Goal: Find contact information: Find contact information

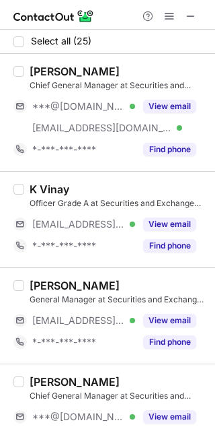
click at [48, 70] on div "[PERSON_NAME]" at bounding box center [75, 71] width 90 height 13
copy div "[PERSON_NAME]"
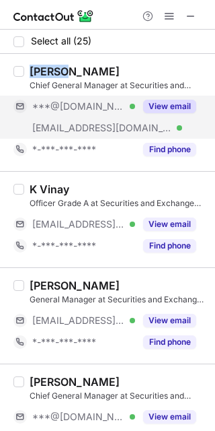
click at [167, 100] on button "View email" at bounding box center [169, 106] width 53 height 13
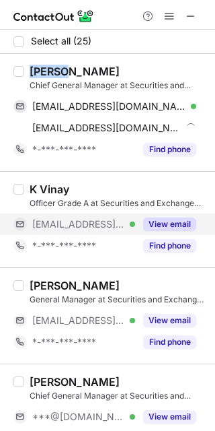
click at [180, 222] on button "View email" at bounding box center [169, 223] width 53 height 13
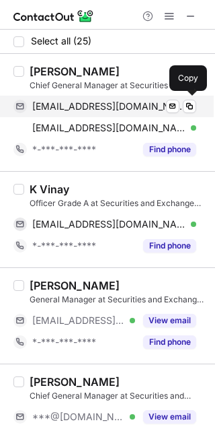
click at [71, 108] on span "[EMAIL_ADDRESS][DOMAIN_NAME]" at bounding box center [109, 106] width 154 height 12
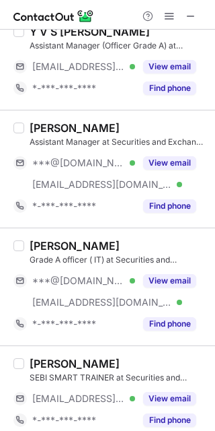
scroll to position [471, 0]
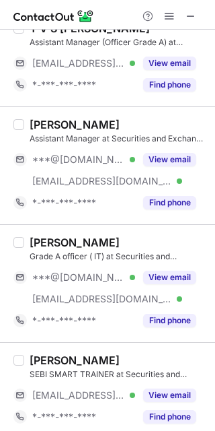
click at [57, 125] on div "[PERSON_NAME]" at bounding box center [75, 124] width 90 height 13
copy div "Akshay"
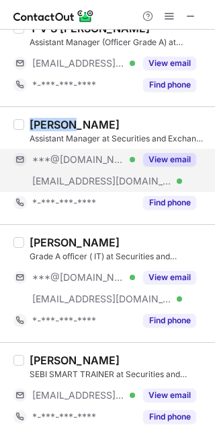
click at [168, 156] on button "View email" at bounding box center [169, 159] width 53 height 13
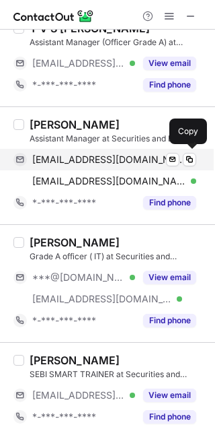
click at [101, 156] on span "[EMAIL_ADDRESS][DOMAIN_NAME]" at bounding box center [109, 160] width 154 height 12
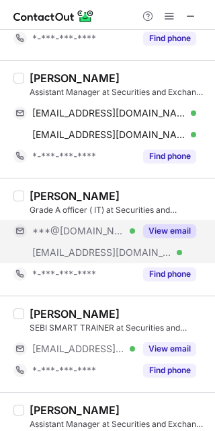
scroll to position [539, 0]
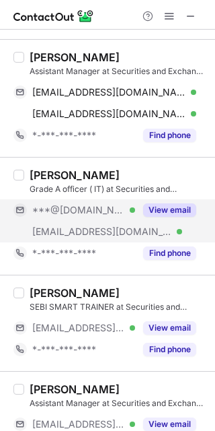
click at [164, 207] on button "View email" at bounding box center [169, 209] width 53 height 13
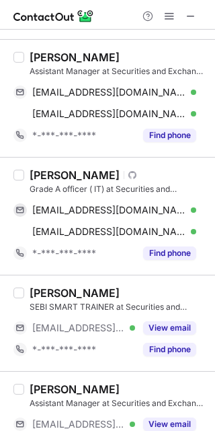
click at [54, 178] on div "[PERSON_NAME]" at bounding box center [75, 174] width 90 height 13
copy div "[PERSON_NAME]"
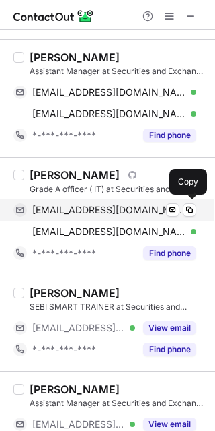
click at [95, 209] on span "[EMAIL_ADDRESS][DOMAIN_NAME]" at bounding box center [109, 210] width 154 height 12
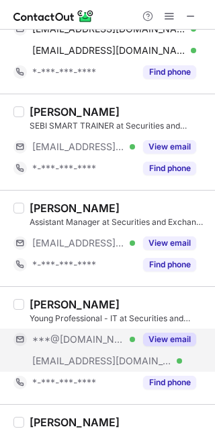
scroll to position [741, 0]
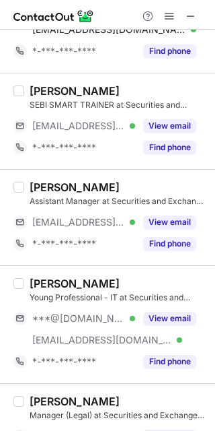
click at [49, 285] on div "[PERSON_NAME]" at bounding box center [75, 283] width 90 height 13
copy div "[PERSON_NAME]"
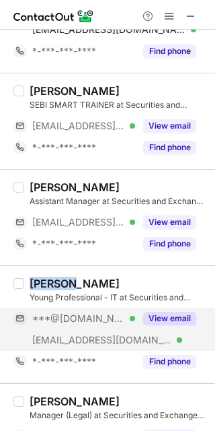
drag, startPoint x: 171, startPoint y: 317, endPoint x: 160, endPoint y: 318, distance: 11.5
click at [171, 317] on button "View email" at bounding box center [169, 318] width 53 height 13
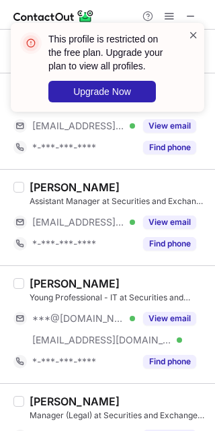
click at [193, 36] on span at bounding box center [194, 34] width 11 height 13
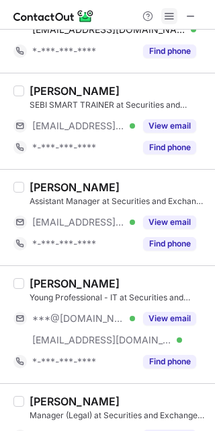
click at [168, 15] on span at bounding box center [169, 16] width 11 height 11
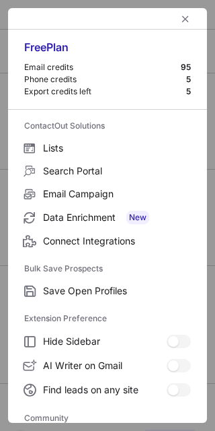
scroll to position [180, 0]
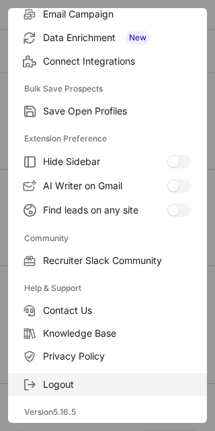
click at [72, 381] on span "Logout" at bounding box center [117, 384] width 148 height 12
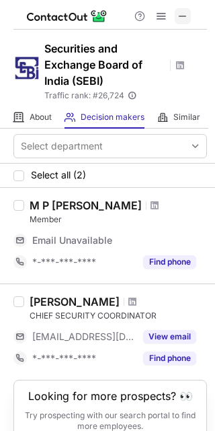
click at [184, 13] on span at bounding box center [183, 16] width 11 height 11
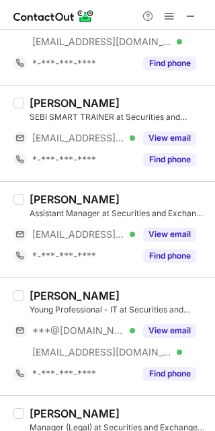
scroll to position [741, 0]
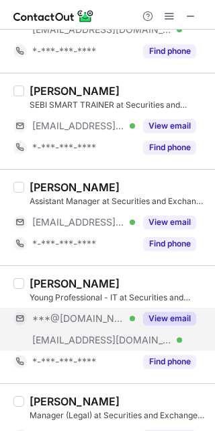
click at [172, 319] on button "View email" at bounding box center [169, 318] width 53 height 13
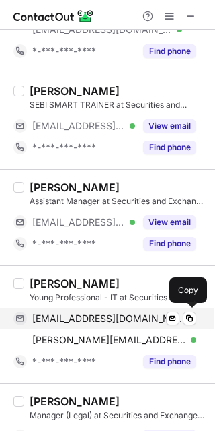
click at [89, 318] on span "pavinpratik@gmail.com" at bounding box center [109, 318] width 154 height 12
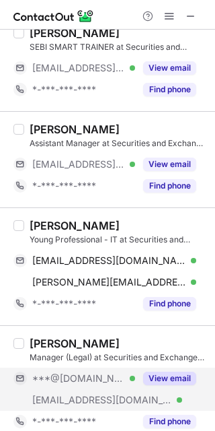
scroll to position [875, 0]
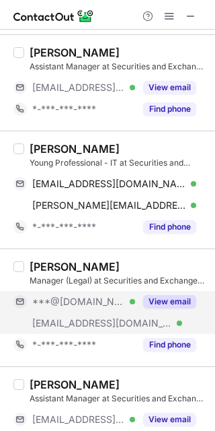
click at [168, 303] on button "View email" at bounding box center [169, 301] width 53 height 13
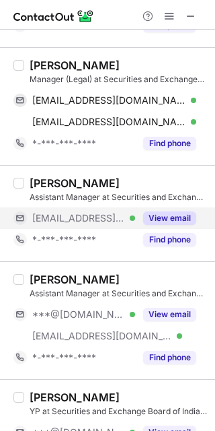
scroll to position [1077, 0]
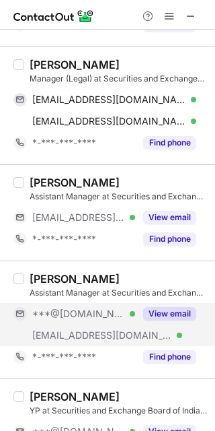
click at [166, 319] on button "View email" at bounding box center [169, 313] width 53 height 13
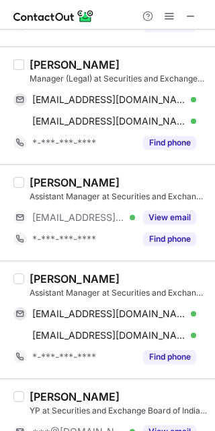
click at [47, 67] on div "[PERSON_NAME]" at bounding box center [75, 64] width 90 height 13
copy div "Vishal"
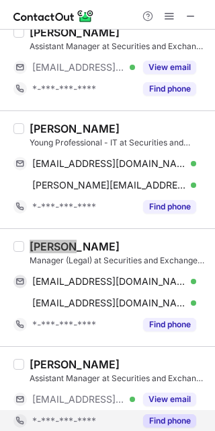
scroll to position [875, 0]
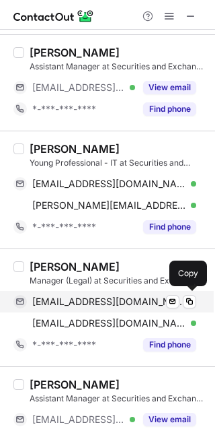
click at [85, 303] on span "vv4875@gmail.com" at bounding box center [109, 302] width 154 height 12
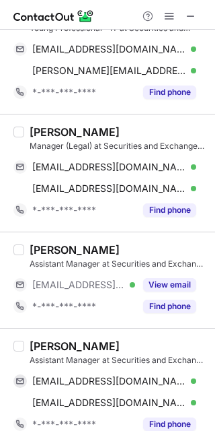
scroll to position [1077, 0]
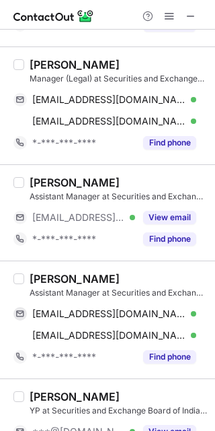
click at [59, 279] on div "[PERSON_NAME]" at bounding box center [75, 278] width 90 height 13
copy div "Vedant"
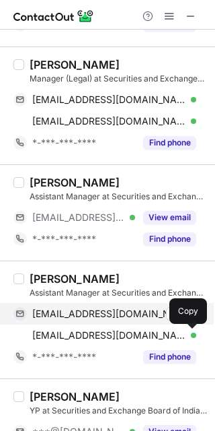
click at [125, 314] on span "vedantj29@gmail.com" at bounding box center [109, 314] width 154 height 12
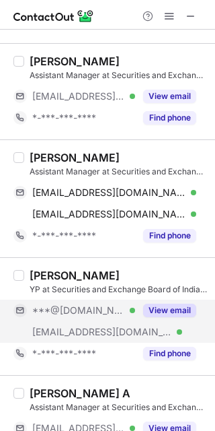
scroll to position [1212, 0]
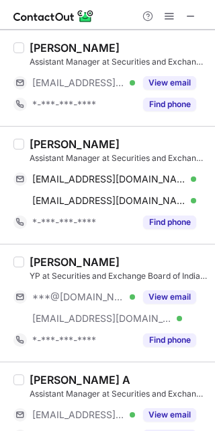
click at [52, 259] on div "[PERSON_NAME]" at bounding box center [75, 261] width 90 height 13
click at [53, 259] on div "[PERSON_NAME]" at bounding box center [75, 261] width 90 height 13
copy div "YOGASHWINA"
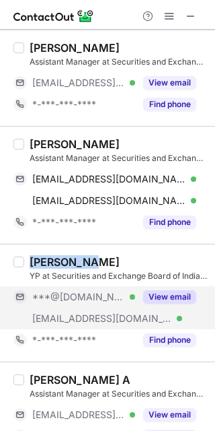
click at [164, 298] on button "View email" at bounding box center [169, 296] width 53 height 13
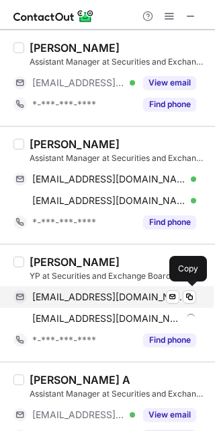
click at [117, 298] on span "yogashwina@gmail.com" at bounding box center [109, 297] width 154 height 12
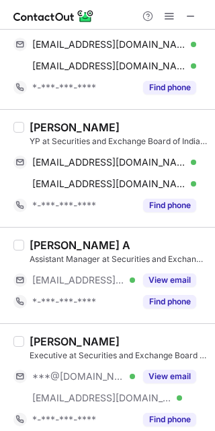
scroll to position [1414, 0]
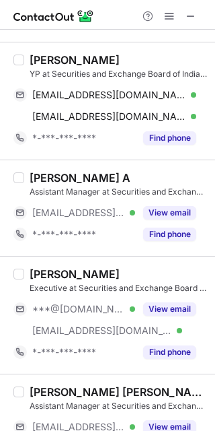
click at [48, 271] on div "[PERSON_NAME]" at bounding box center [75, 273] width 90 height 13
copy div "Nimisha"
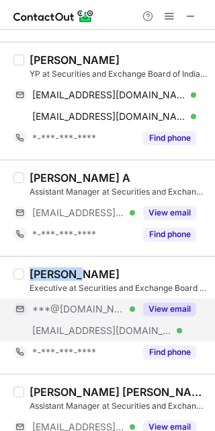
click at [166, 310] on button "View email" at bounding box center [169, 308] width 53 height 13
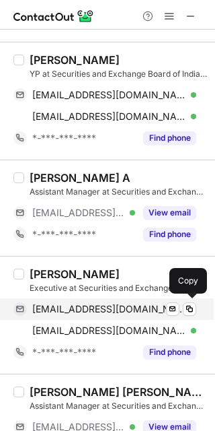
click at [102, 312] on span "nimishaghosalkar05@gmail.com" at bounding box center [109, 309] width 154 height 12
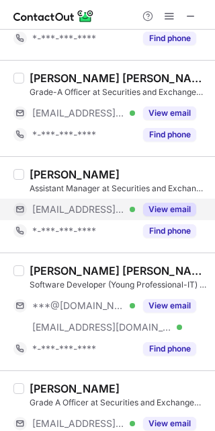
scroll to position [2087, 0]
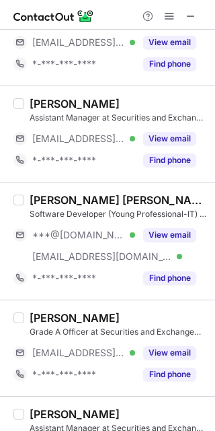
click at [57, 197] on div "[PERSON_NAME] [PERSON_NAME]" at bounding box center [119, 199] width 178 height 13
copy div "Davinder"
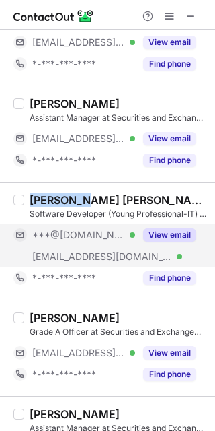
click at [169, 234] on button "View email" at bounding box center [169, 234] width 53 height 13
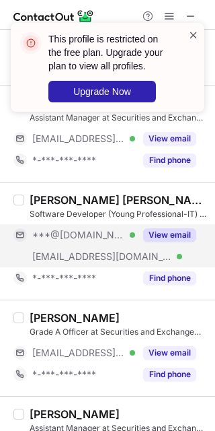
click at [195, 36] on span at bounding box center [194, 34] width 11 height 13
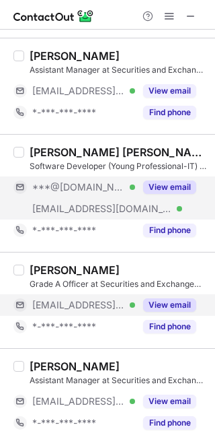
scroll to position [2154, 0]
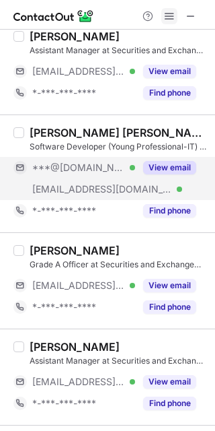
click at [167, 17] on span at bounding box center [169, 16] width 11 height 11
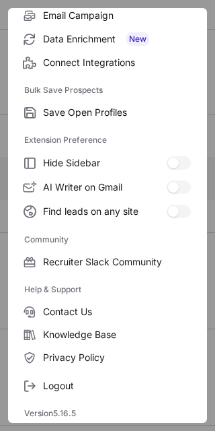
scroll to position [180, 0]
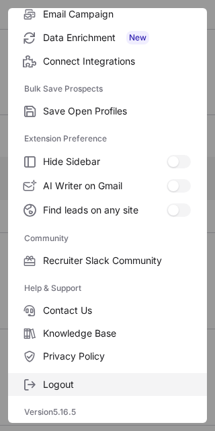
click at [66, 380] on span "Logout" at bounding box center [117, 384] width 148 height 12
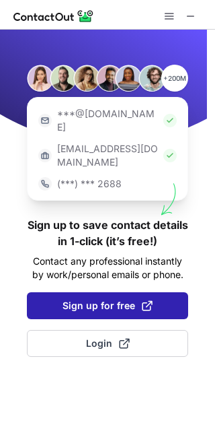
click at [126, 299] on span "Sign up for free" at bounding box center [108, 305] width 90 height 13
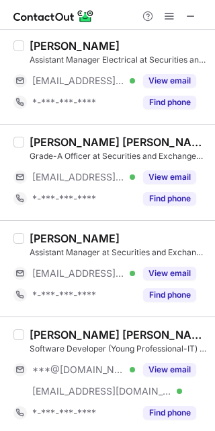
scroll to position [2020, 0]
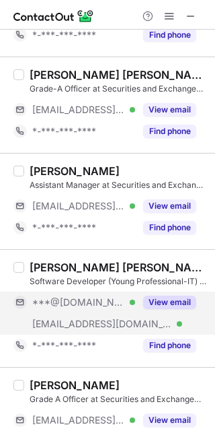
click at [165, 302] on button "View email" at bounding box center [169, 302] width 53 height 13
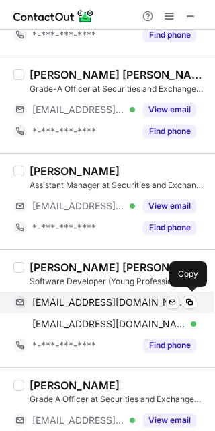
click at [96, 300] on span "sdavinderpratap@gmail.com" at bounding box center [109, 302] width 154 height 12
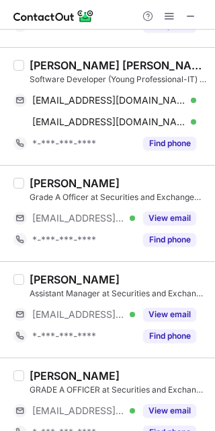
scroll to position [2245, 0]
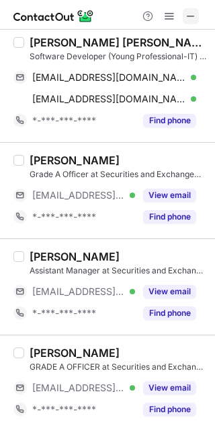
click at [192, 19] on span at bounding box center [191, 16] width 11 height 11
